Goal: Find contact information: Find contact information

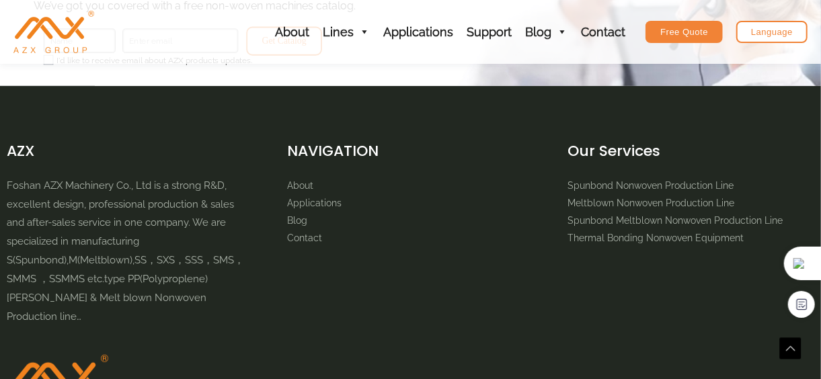
scroll to position [2832, 0]
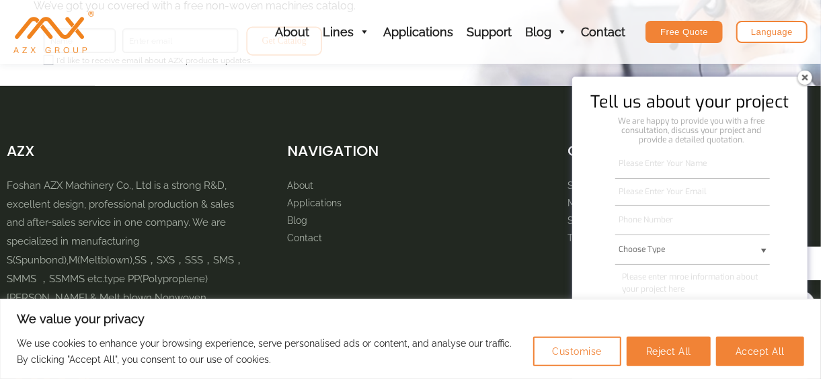
click at [809, 79] on img at bounding box center [805, 78] width 22 height 22
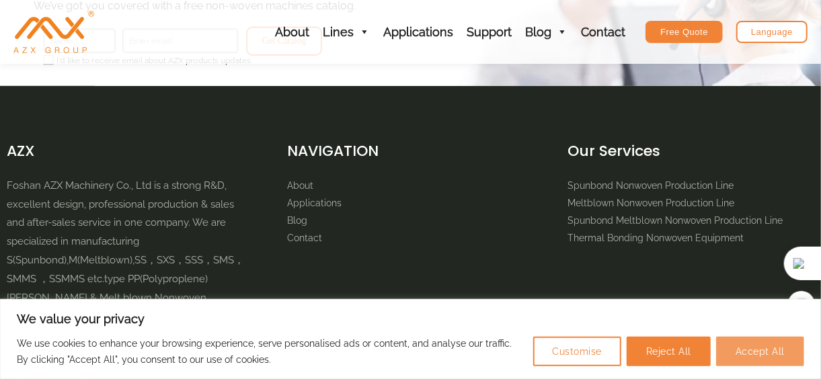
click at [759, 350] on button "Accept All" at bounding box center [760, 352] width 88 height 30
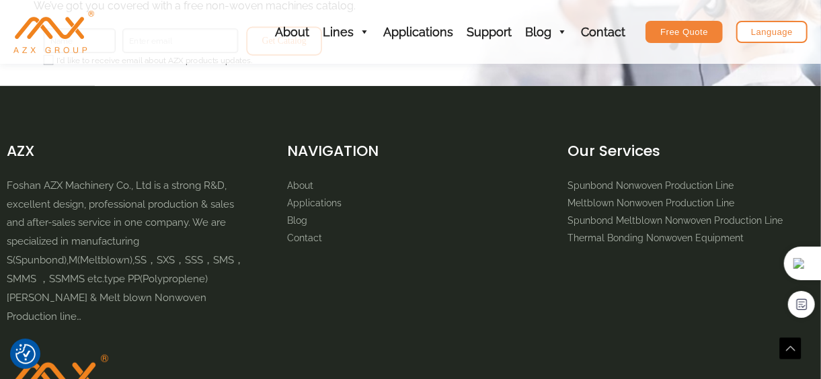
checkbox input "true"
drag, startPoint x: 151, startPoint y: 188, endPoint x: 6, endPoint y: 192, distance: 145.3
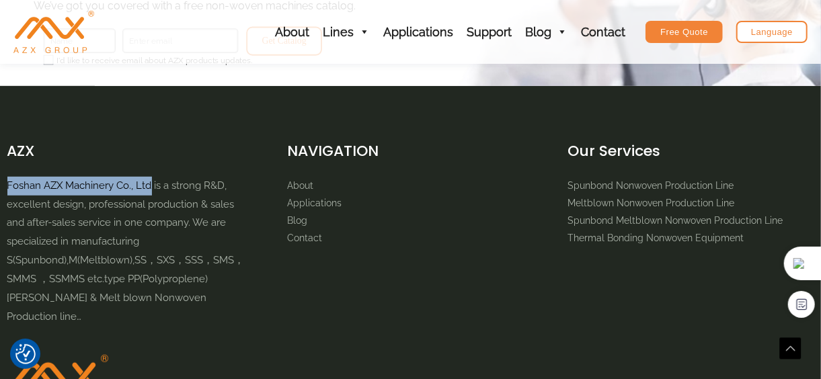
click at [6, 192] on div "AZX Foshan AZX Machinery Co., Ltd is a strong R&D, excellent design, profession…" at bounding box center [410, 288] width 821 height 297
copy p "Foshan AZX Machinery Co., Ltd"
